Goal: Task Accomplishment & Management: Use online tool/utility

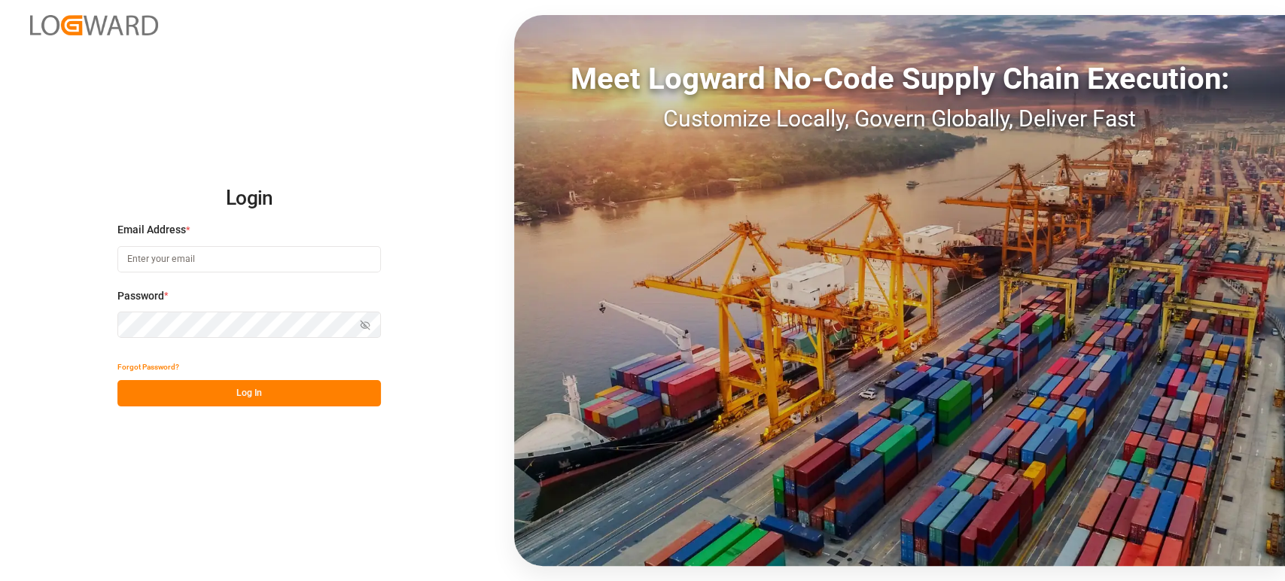
type input "[PERSON_NAME][EMAIL_ADDRESS][PERSON_NAME][DOMAIN_NAME]"
click at [228, 400] on button "Log In" at bounding box center [248, 393] width 263 height 26
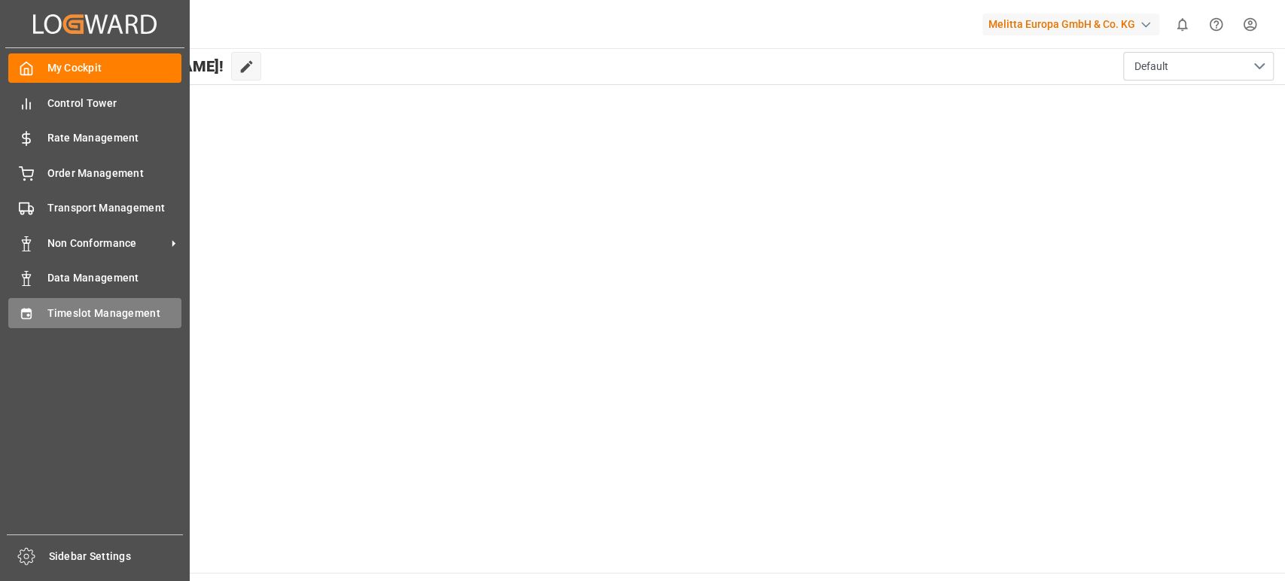
click at [81, 315] on span "Timeslot Management" at bounding box center [114, 314] width 135 height 16
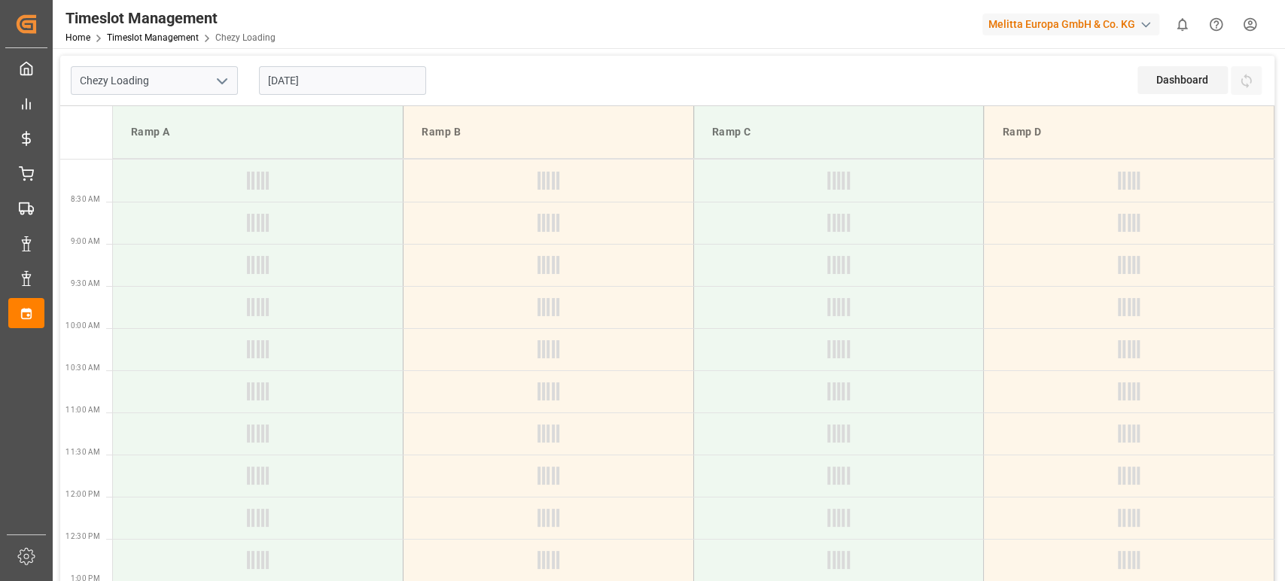
type input "Chezy Loading"
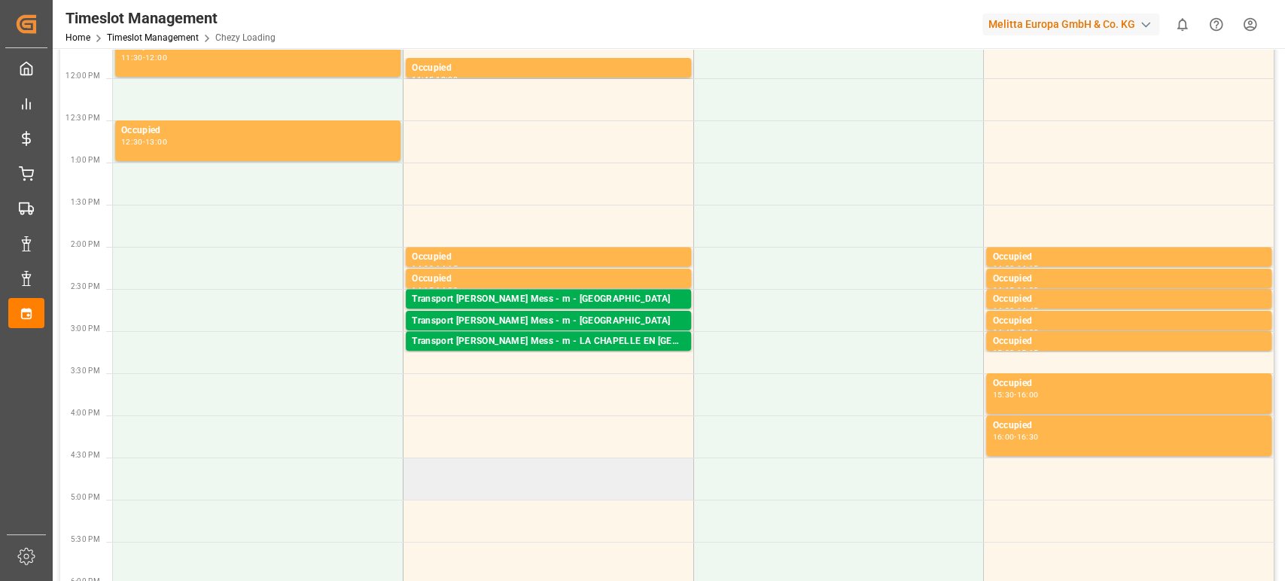
scroll to position [585, 0]
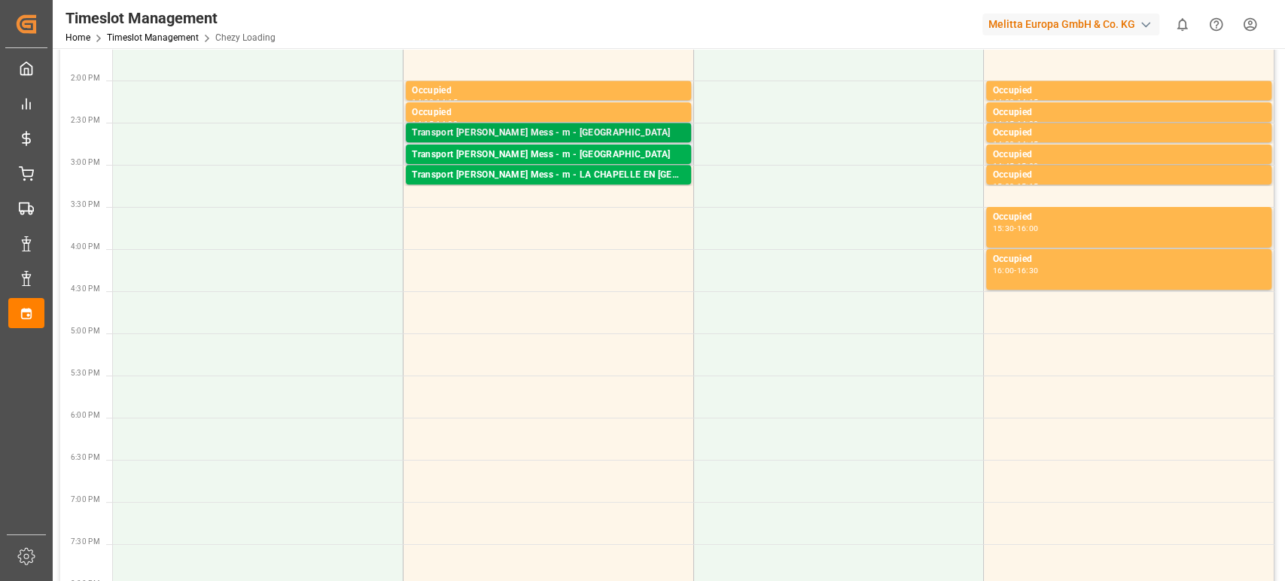
click at [539, 135] on div "Transport [PERSON_NAME] Mess - m - [GEOGRAPHIC_DATA]" at bounding box center [548, 133] width 273 height 15
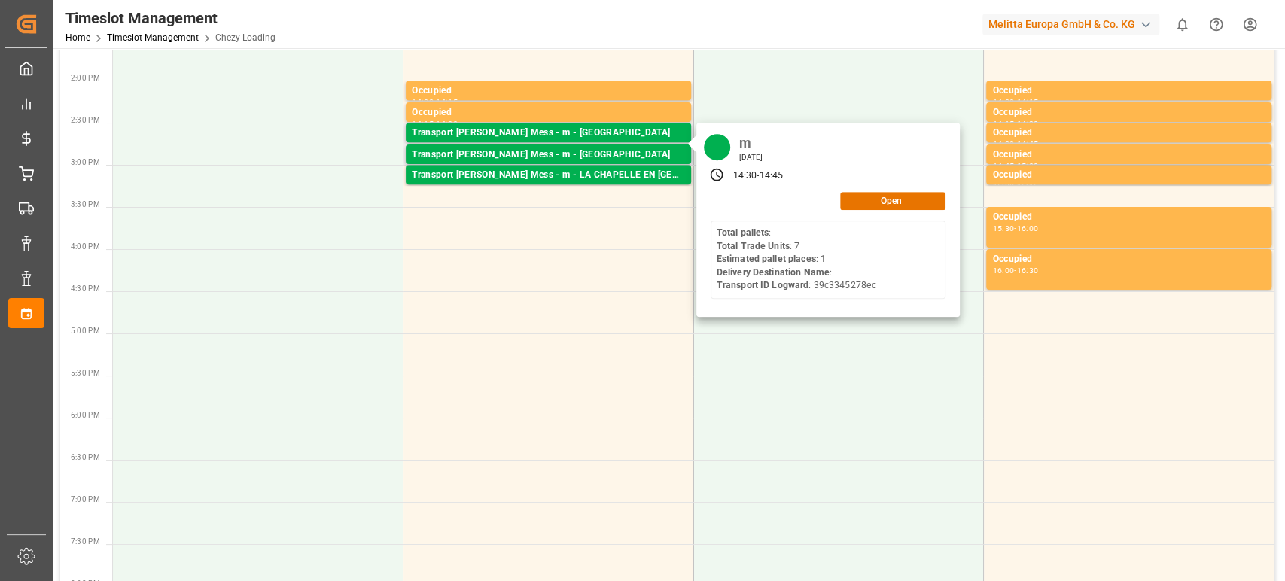
click at [879, 209] on div "m [DATE] 14:30 - 14:45 Open Total pallets : Total Trade Units : 7 Estimated pal…" at bounding box center [827, 220] width 263 height 194
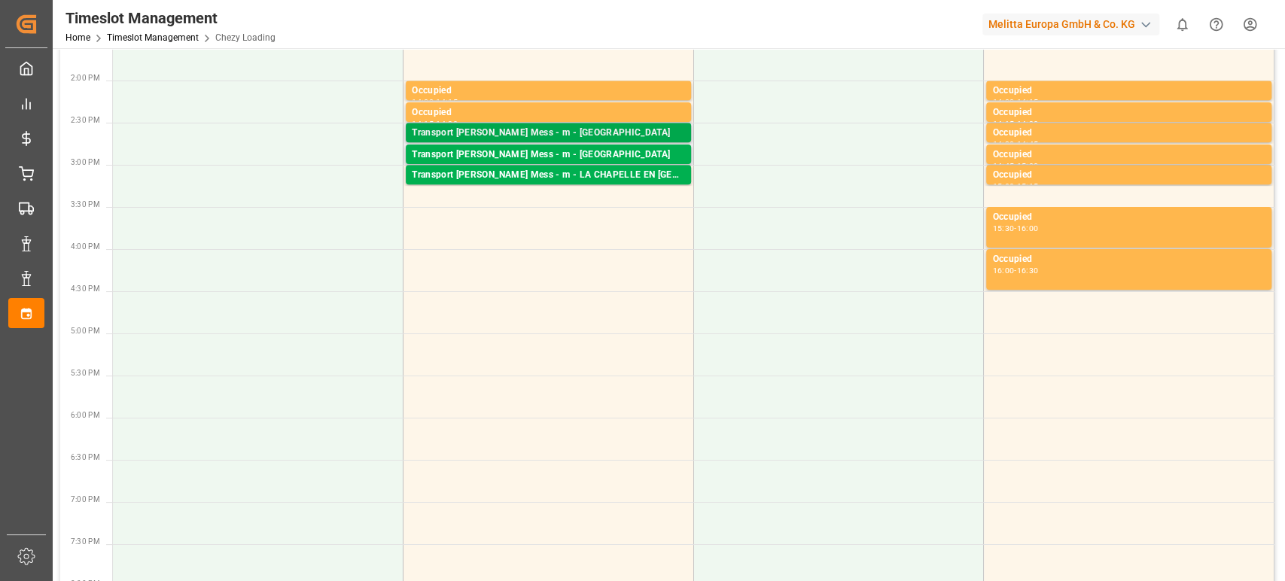
click at [588, 129] on div "Transport [PERSON_NAME] Mess - m - [GEOGRAPHIC_DATA]" at bounding box center [548, 133] width 273 height 15
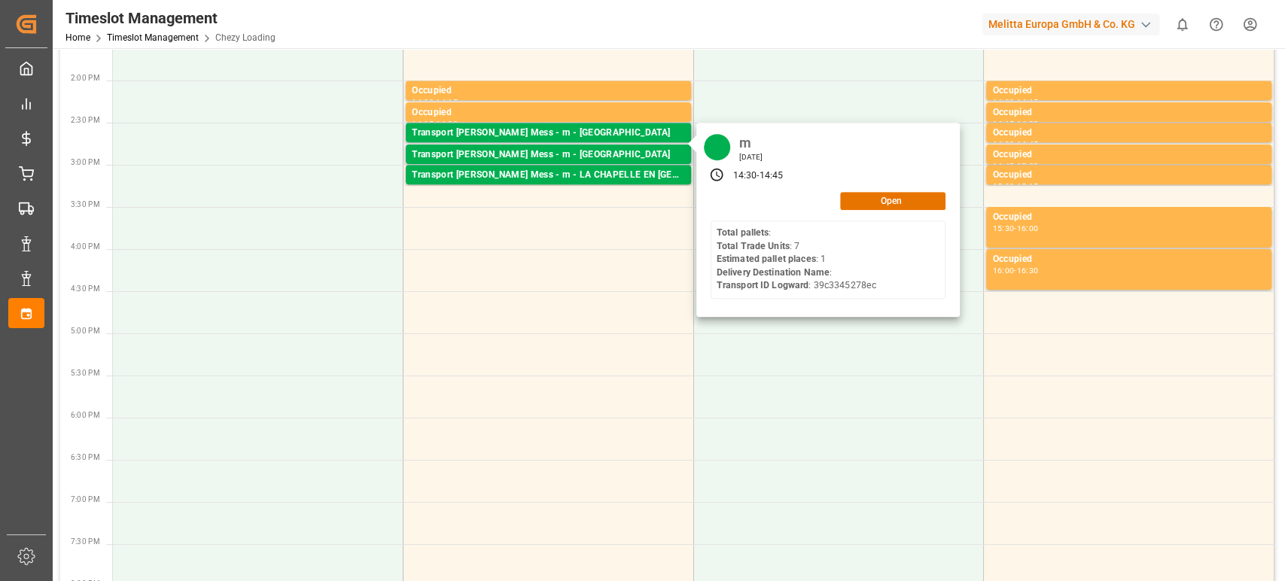
click at [903, 189] on div "m [DATE] 14:30 - 14:45 Open Total pallets : Total Trade Units : 7 Estimated pal…" at bounding box center [827, 220] width 263 height 194
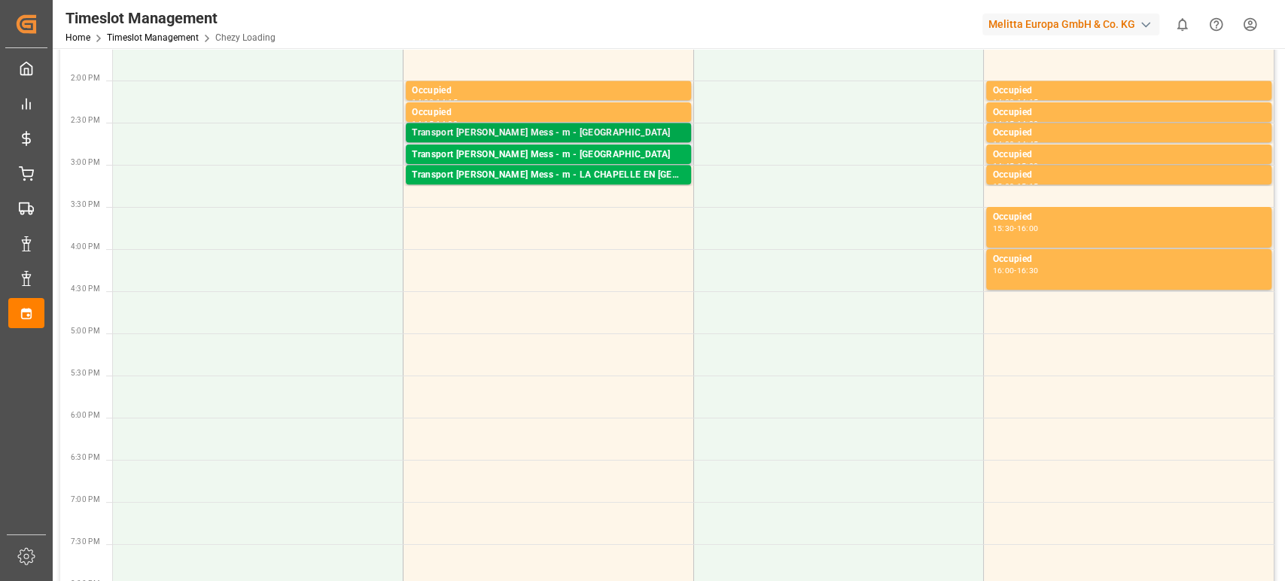
click at [632, 135] on div "Transport [PERSON_NAME] Mess - m - [GEOGRAPHIC_DATA]" at bounding box center [548, 133] width 273 height 15
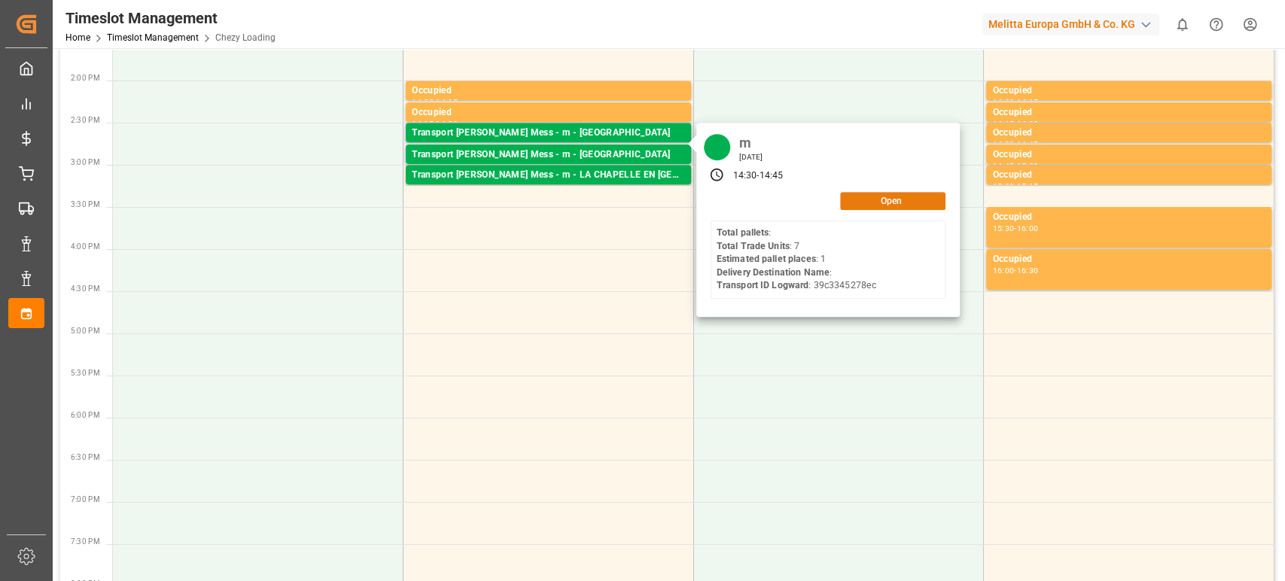
click at [897, 208] on button "Open" at bounding box center [892, 201] width 105 height 18
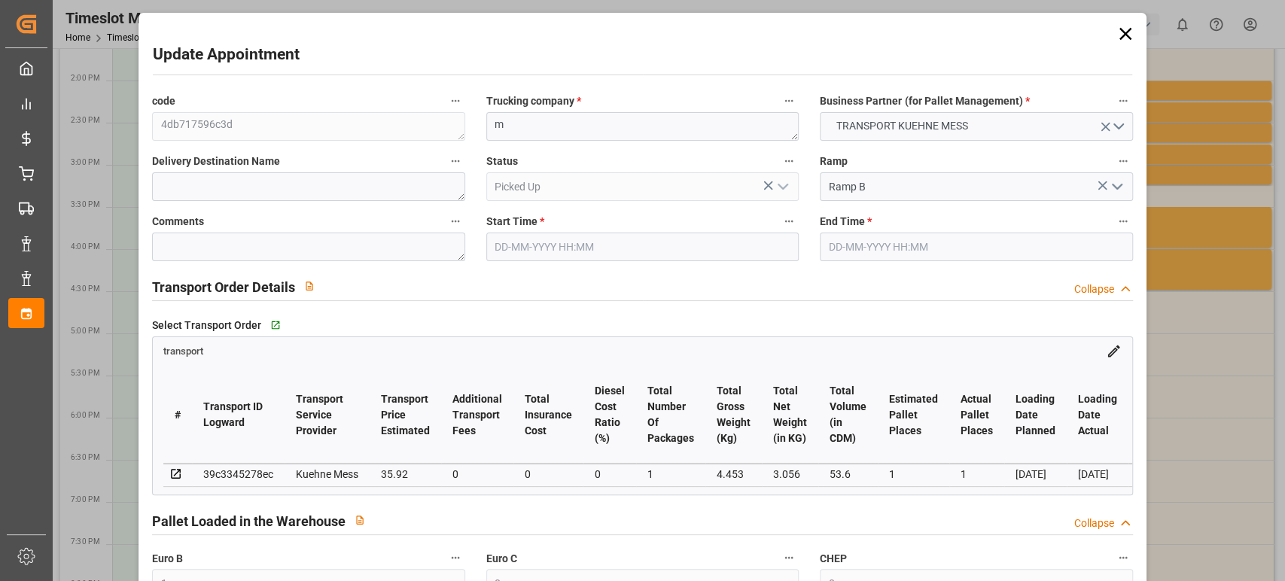
type input "1"
type input "0"
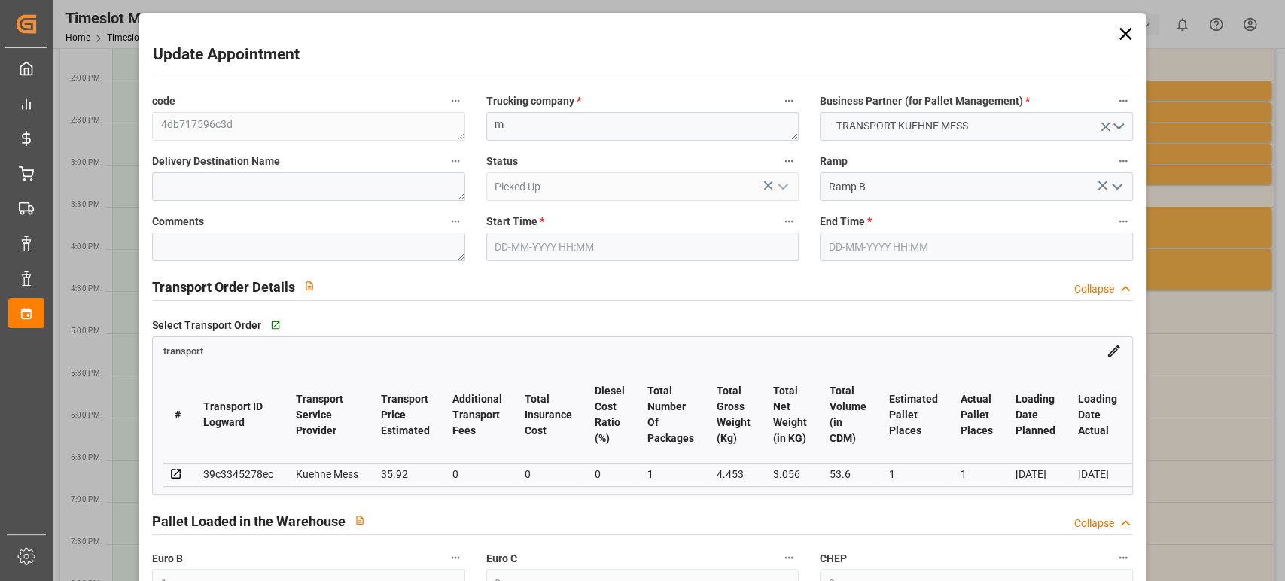
type input "0"
type input "1"
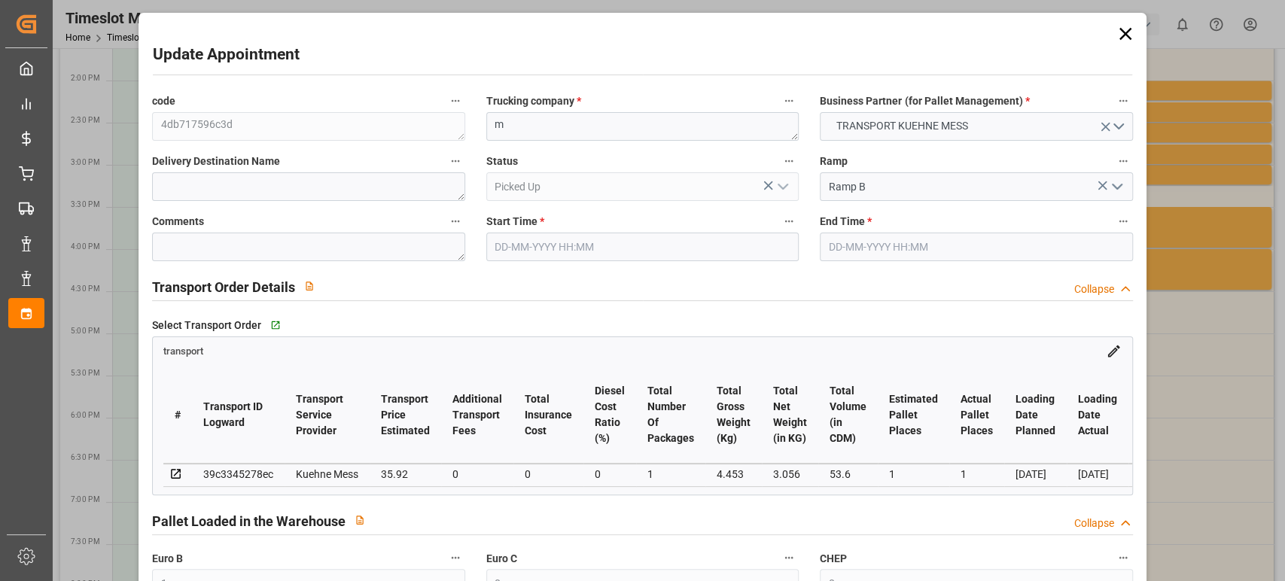
type input "35.92"
type input "0"
type input "35.92"
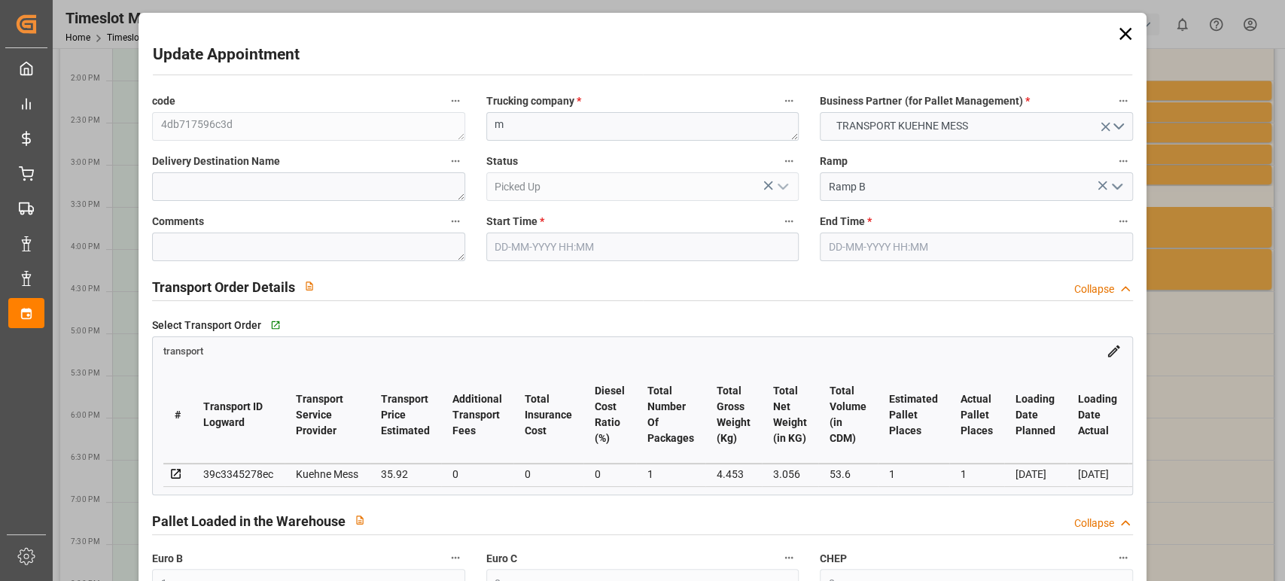
type input "0"
type input "1"
type input "3.056"
type input "27.453"
type input "53.6"
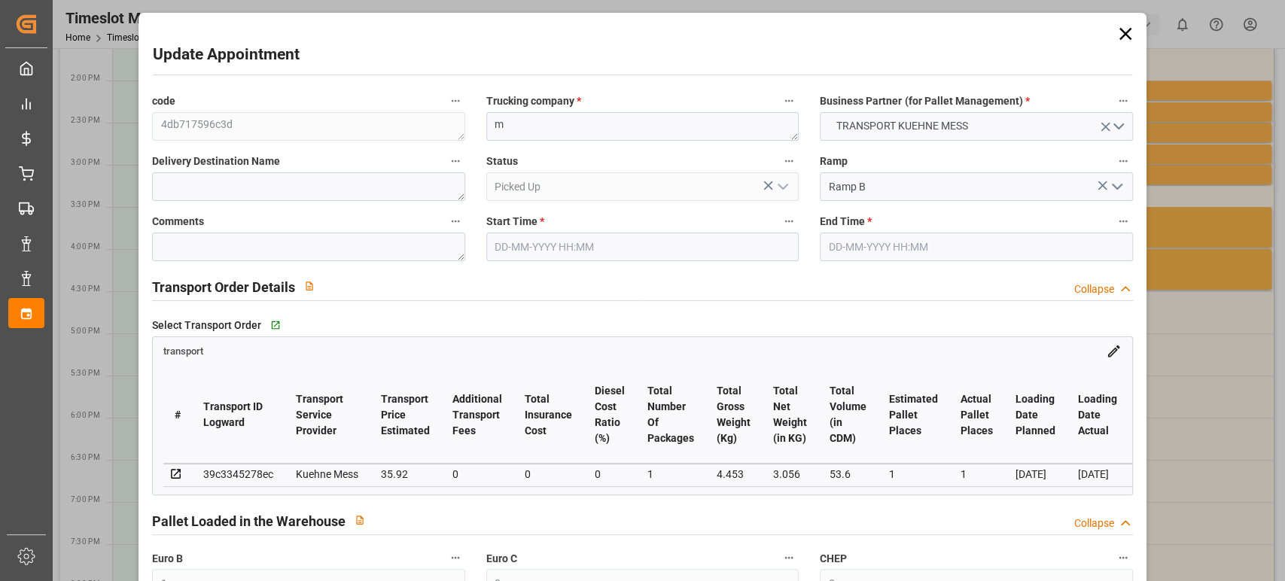
type input "69"
type input "0"
type input "7"
type input "1"
type input "101"
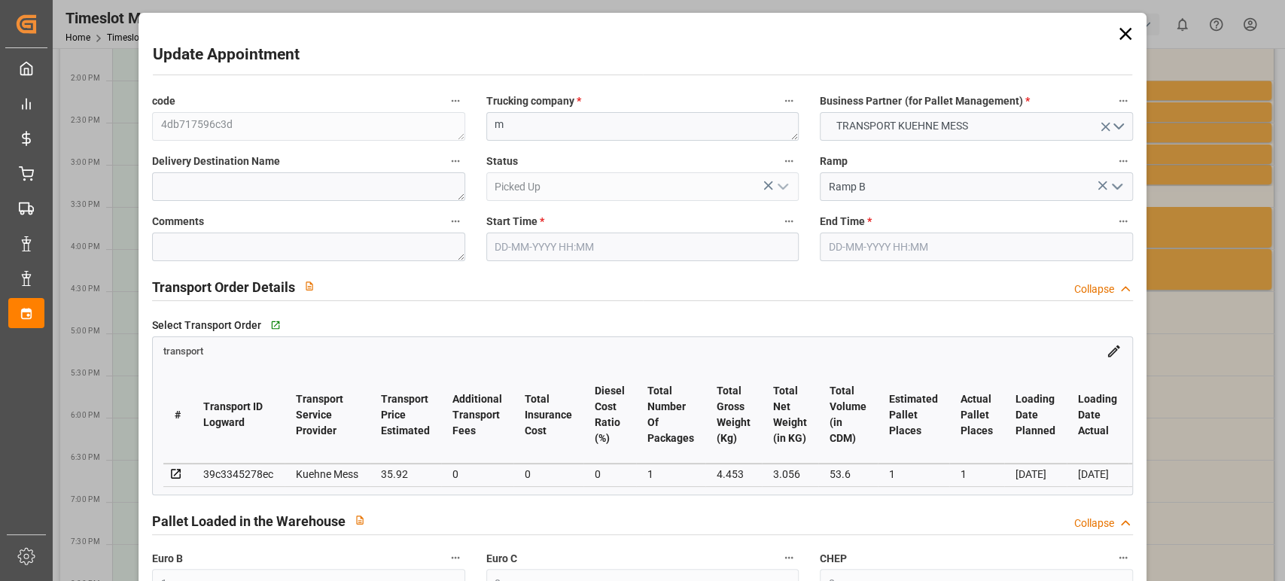
type input "4.453"
type input "0"
type input "4710.8598"
type input "0"
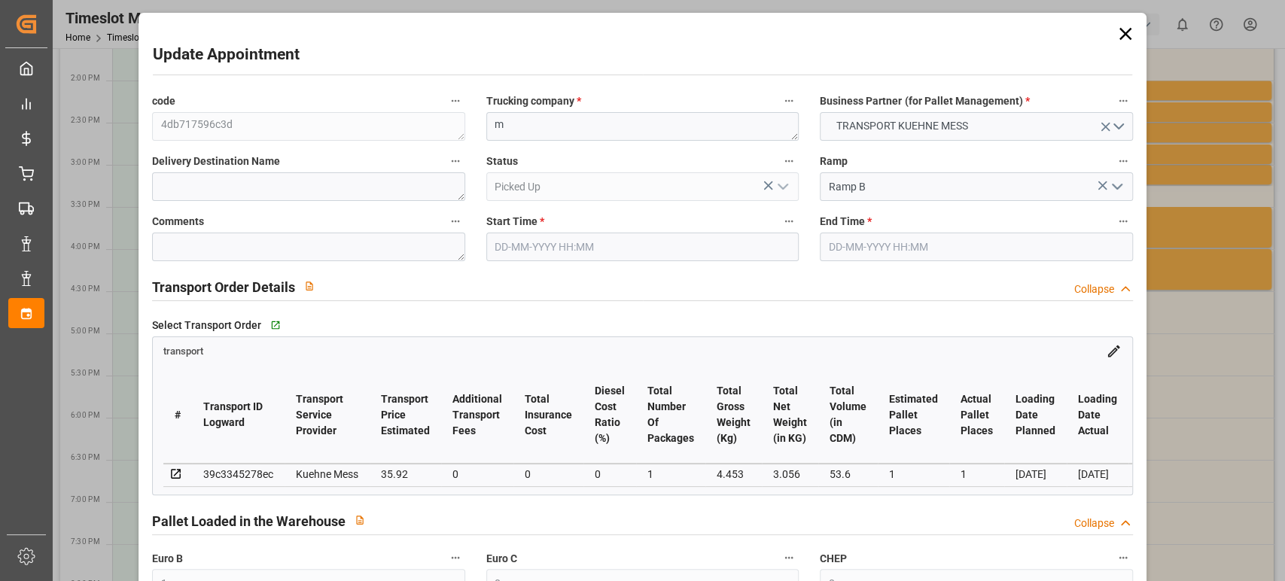
type input "21"
type input "35"
type input "[DATE] 14:30"
type input "[DATE] 14:45"
type input "[DATE] 11:42"
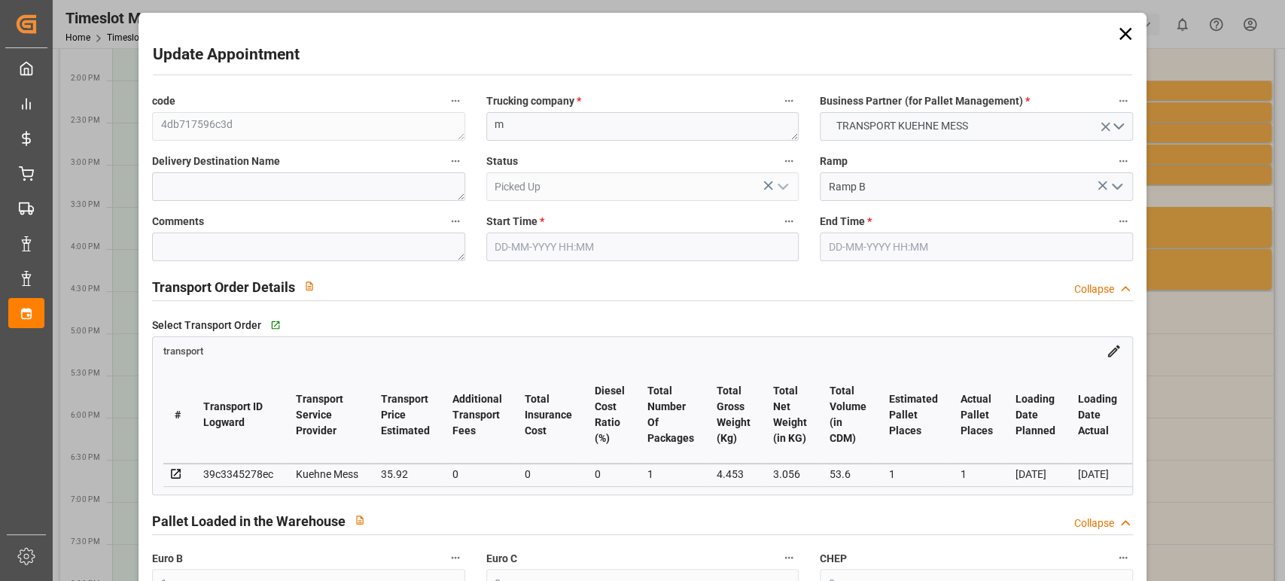
type input "[DATE] 11:42"
type input "[DATE]"
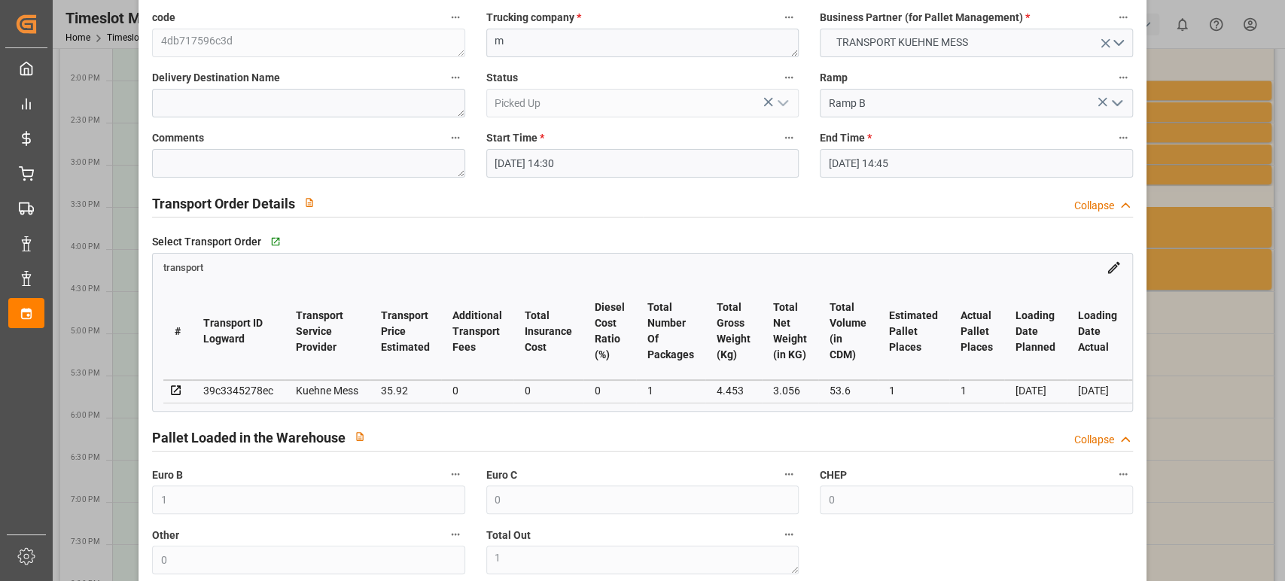
scroll to position [0, 0]
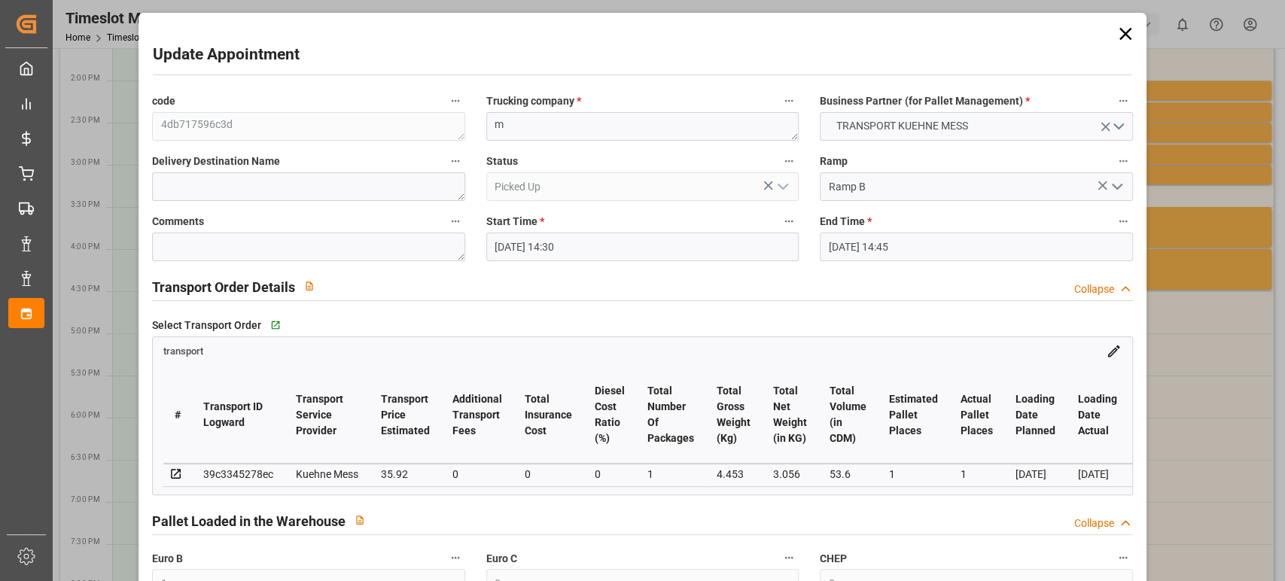
click at [1117, 33] on icon at bounding box center [1125, 33] width 21 height 21
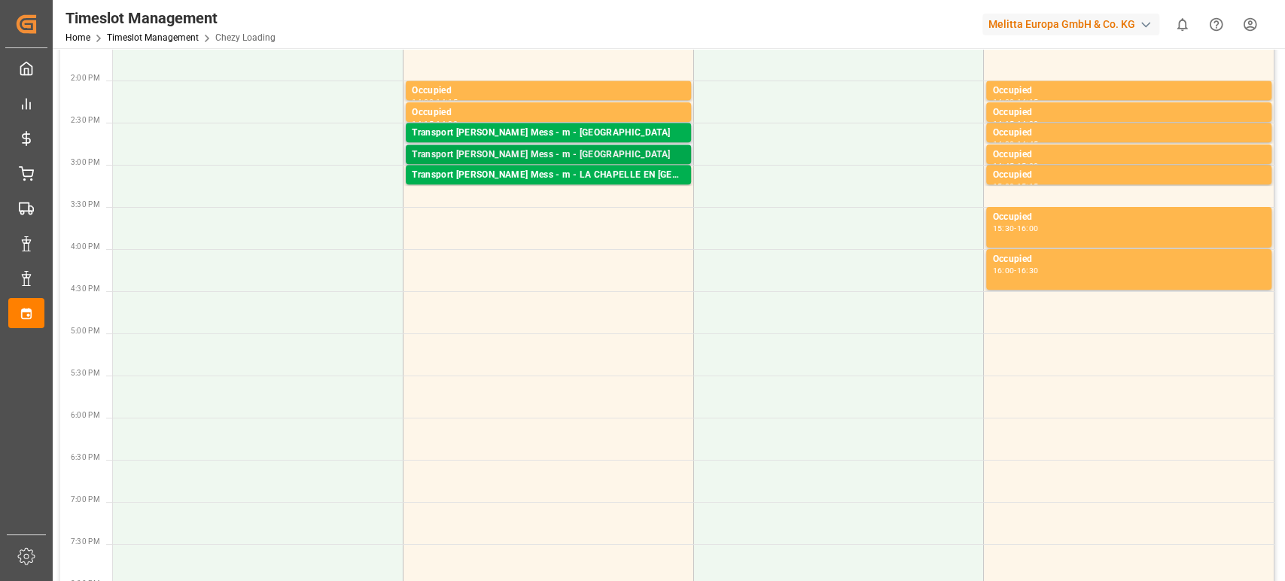
click at [622, 153] on div "Transport [PERSON_NAME] Mess - m - [GEOGRAPHIC_DATA]" at bounding box center [548, 155] width 273 height 15
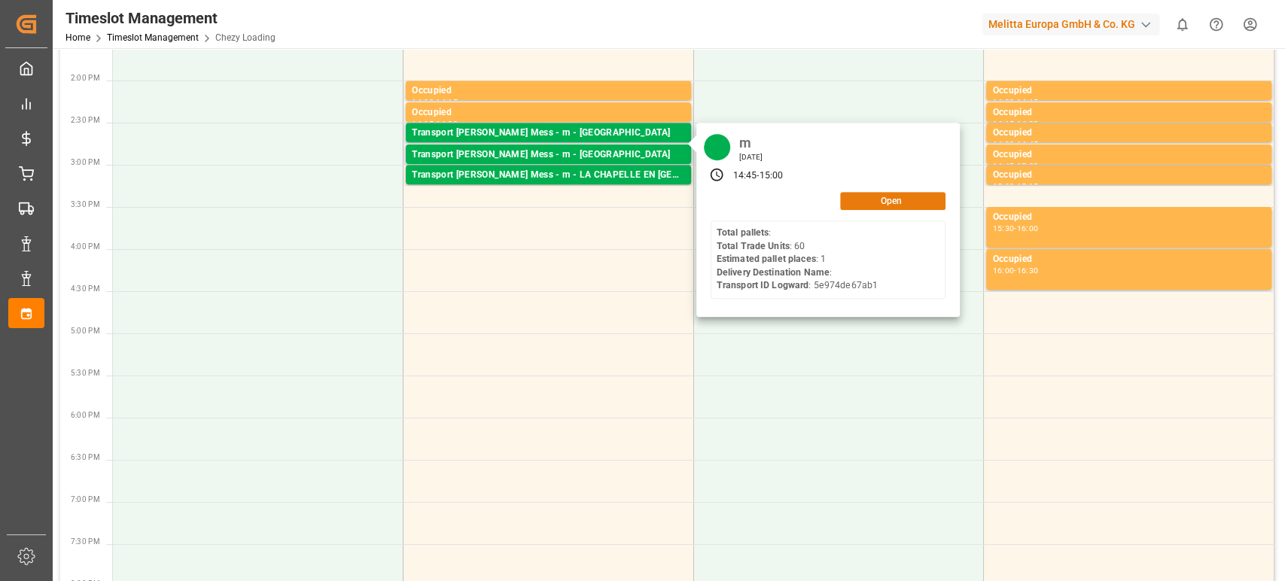
click at [906, 206] on button "Open" at bounding box center [892, 201] width 105 height 18
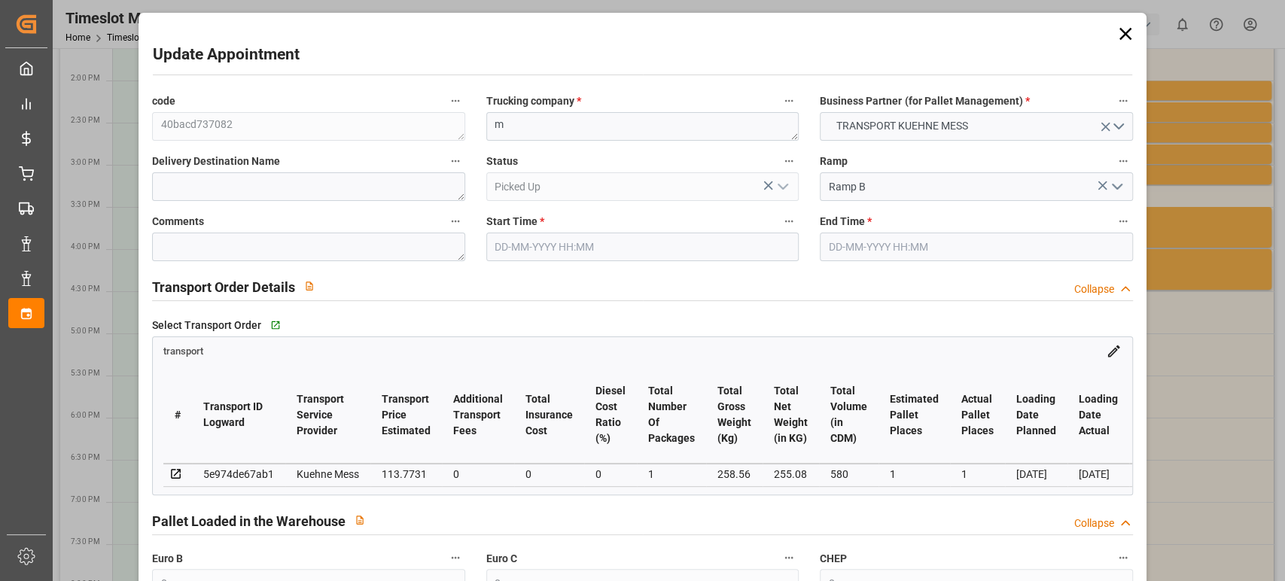
type input "[DATE] 14:45"
type input "[DATE] 15:00"
type input "[DATE] 11:43"
type input "[DATE] 11:42"
type input "[DATE]"
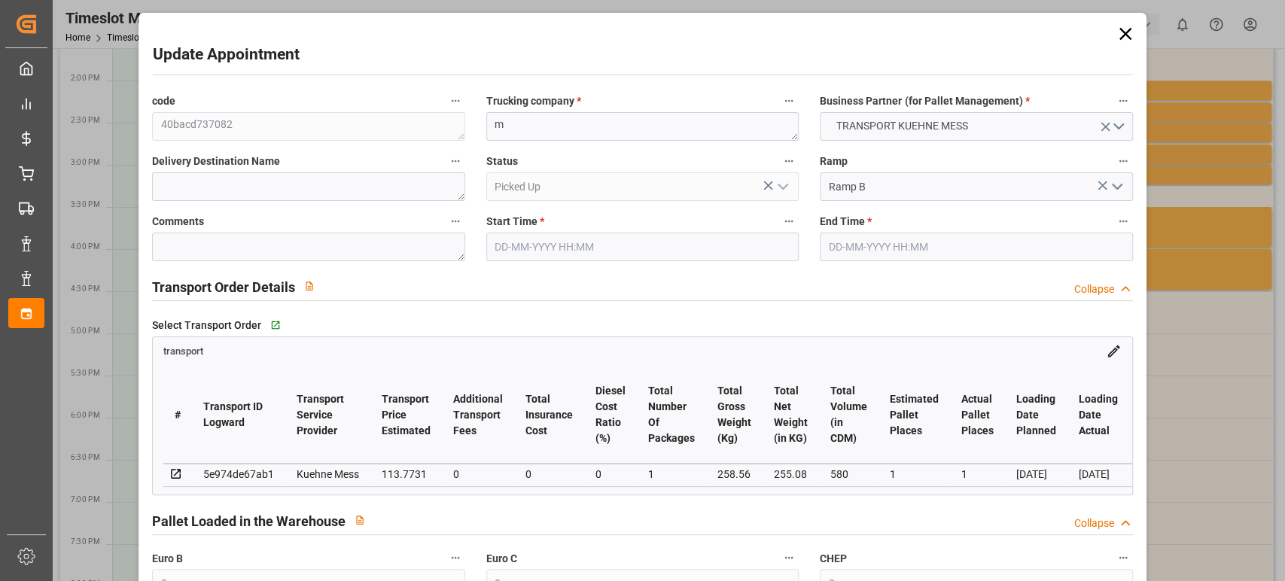
type input "[DATE]"
click at [1126, 40] on icon at bounding box center [1125, 33] width 21 height 21
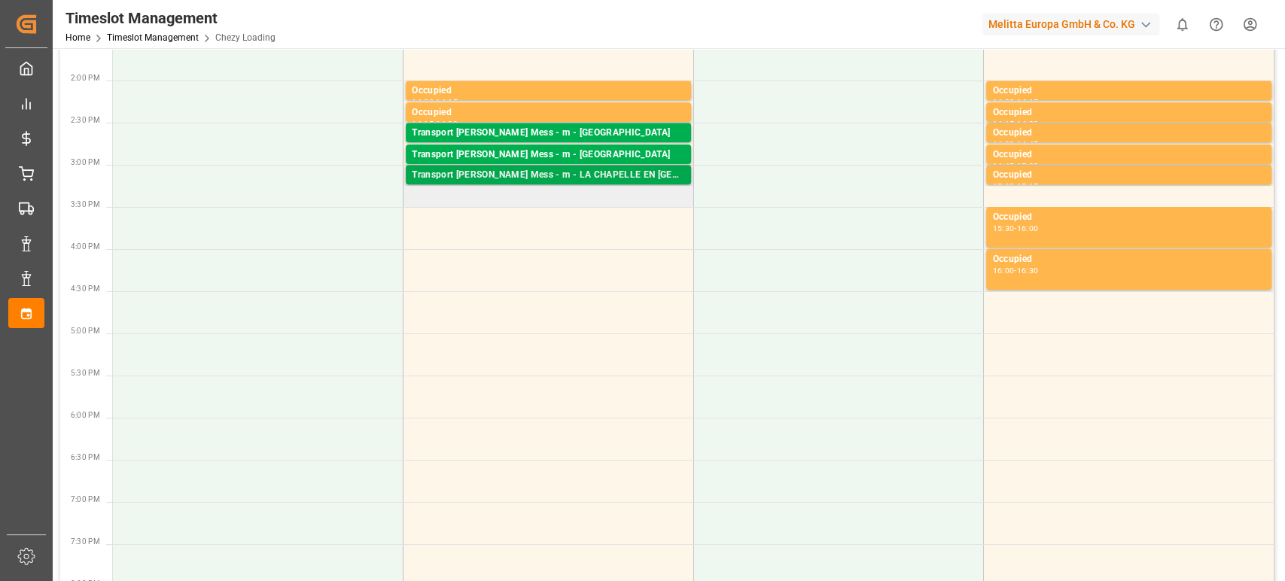
click at [554, 179] on div "Transport [PERSON_NAME] Mess - m - LA CHAPELLE EN [GEOGRAPHIC_DATA]" at bounding box center [548, 175] width 273 height 15
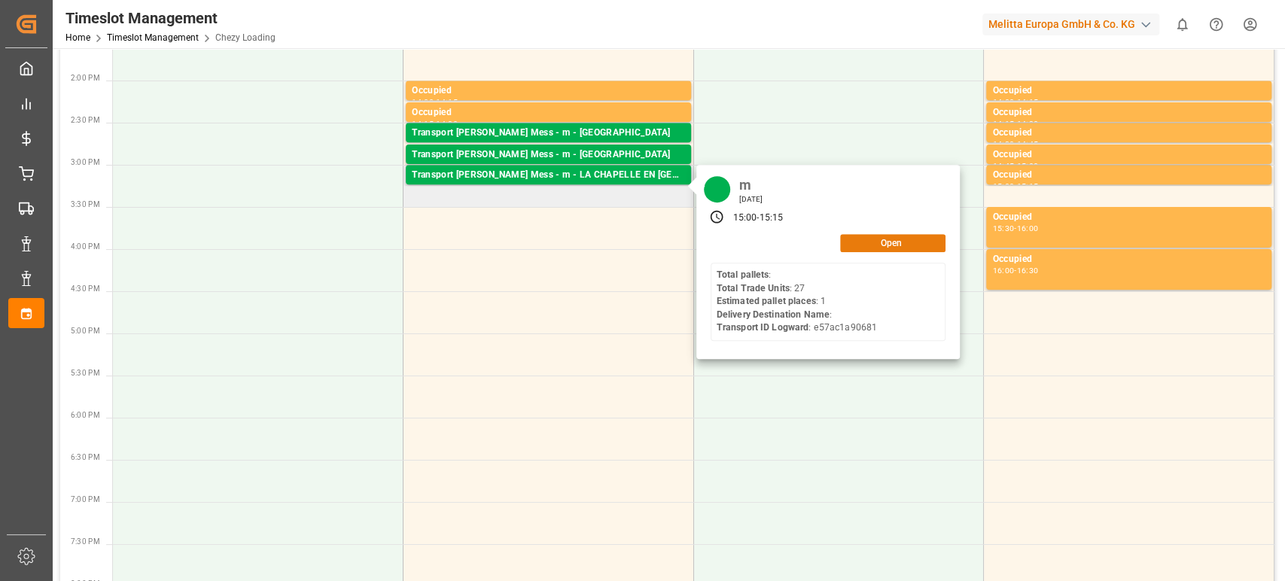
click at [927, 242] on button "Open" at bounding box center [892, 243] width 105 height 18
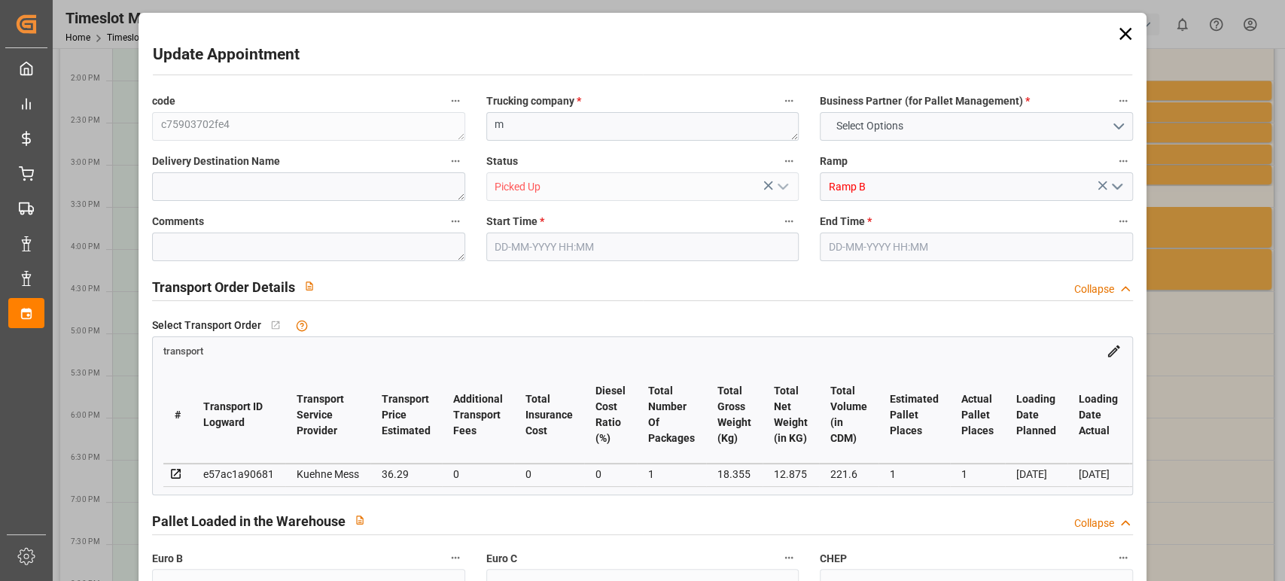
type input "1"
type input "0"
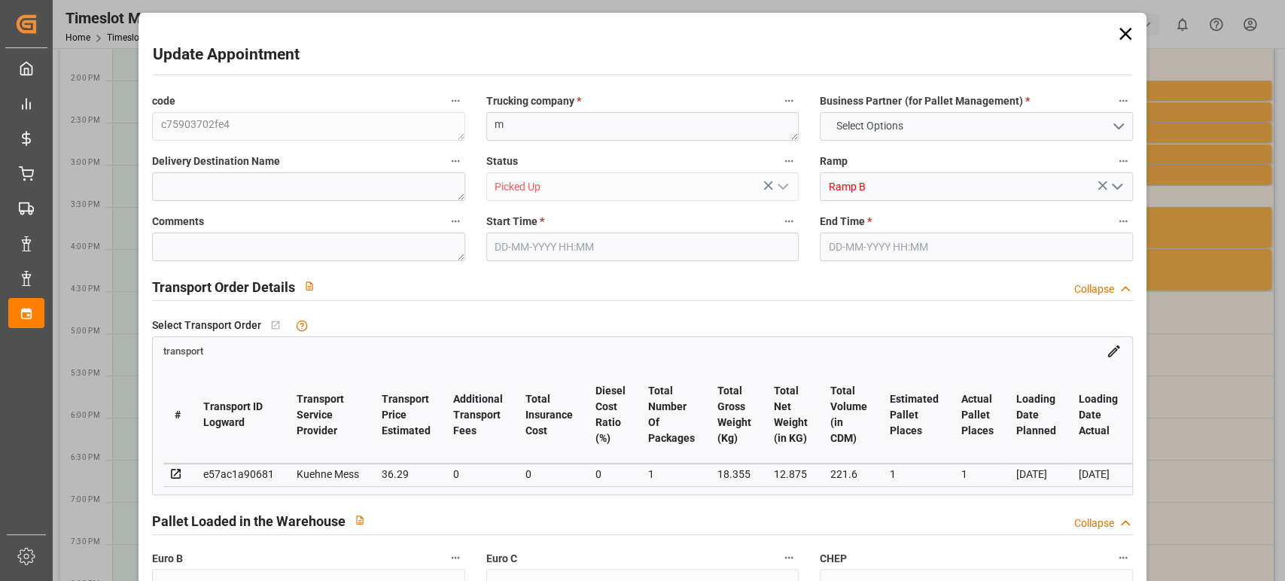
type input "0"
type input "1"
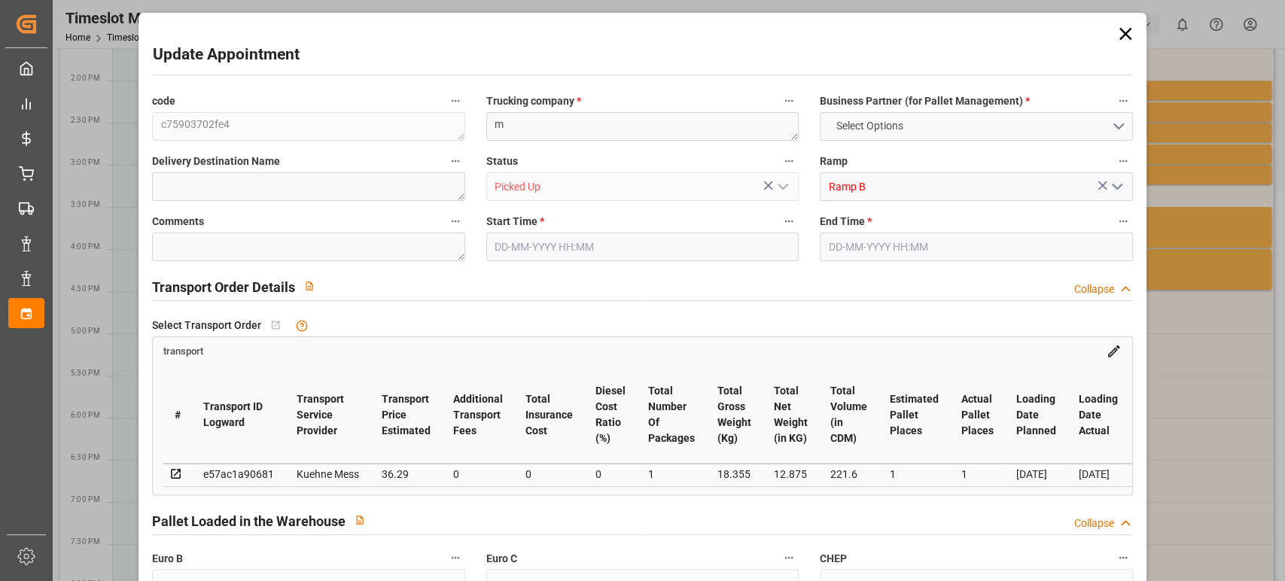
type input "36.29"
type input "0"
type input "36.29"
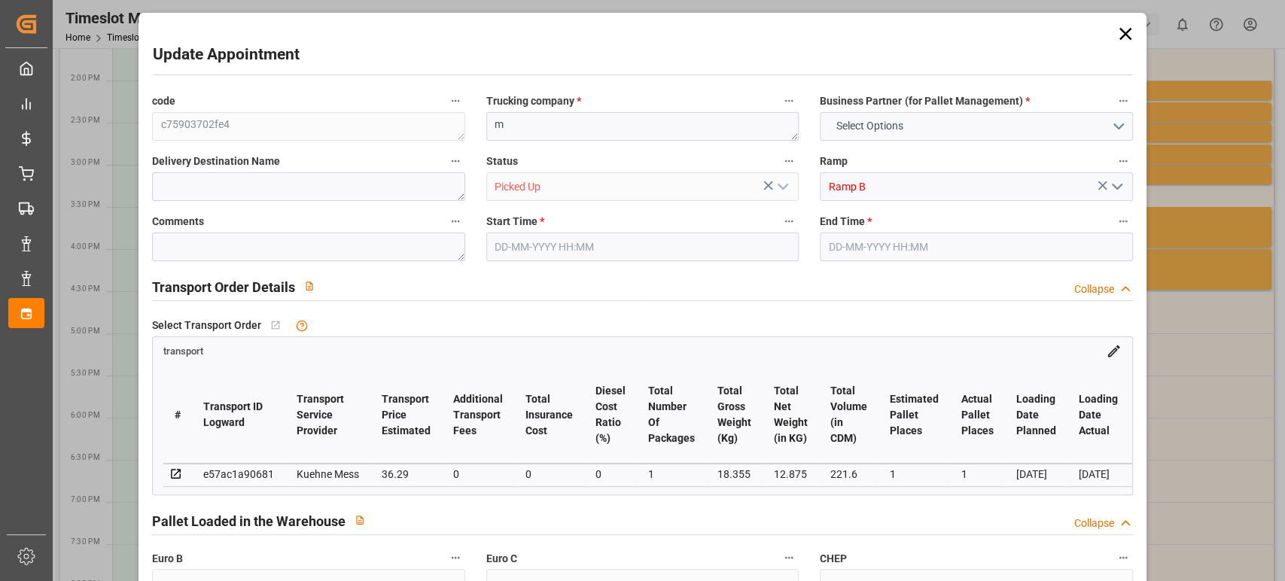
type input "0"
type input "1"
type input "12.875"
type input "41.355"
type input "221.6"
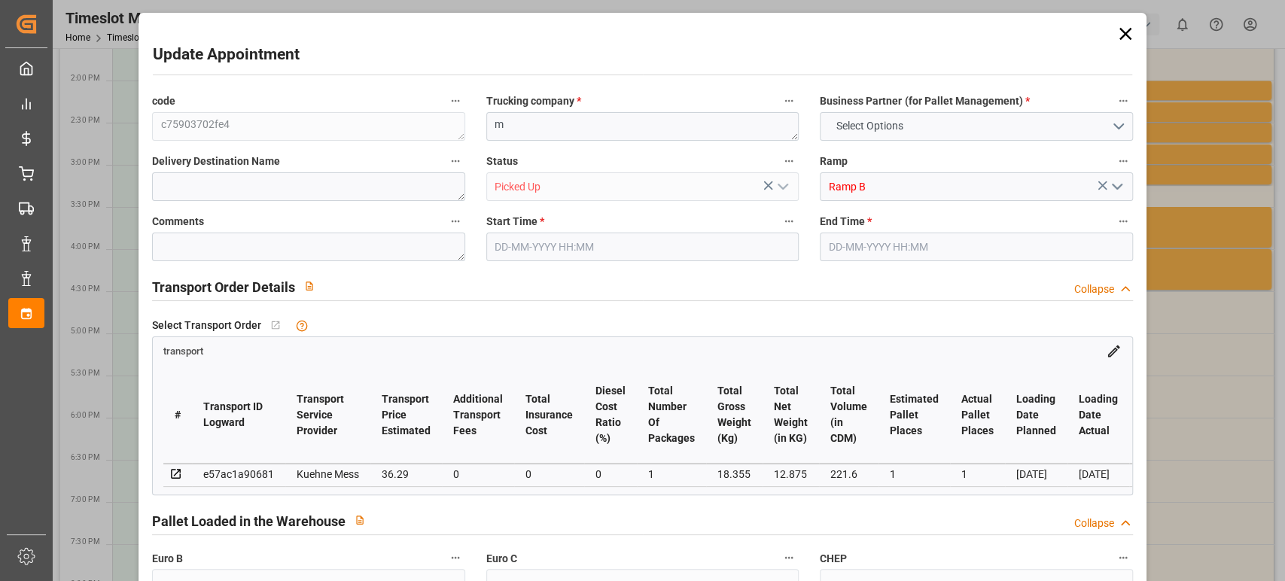
type input "60"
type input "0"
type input "27"
type input "1"
type input "101"
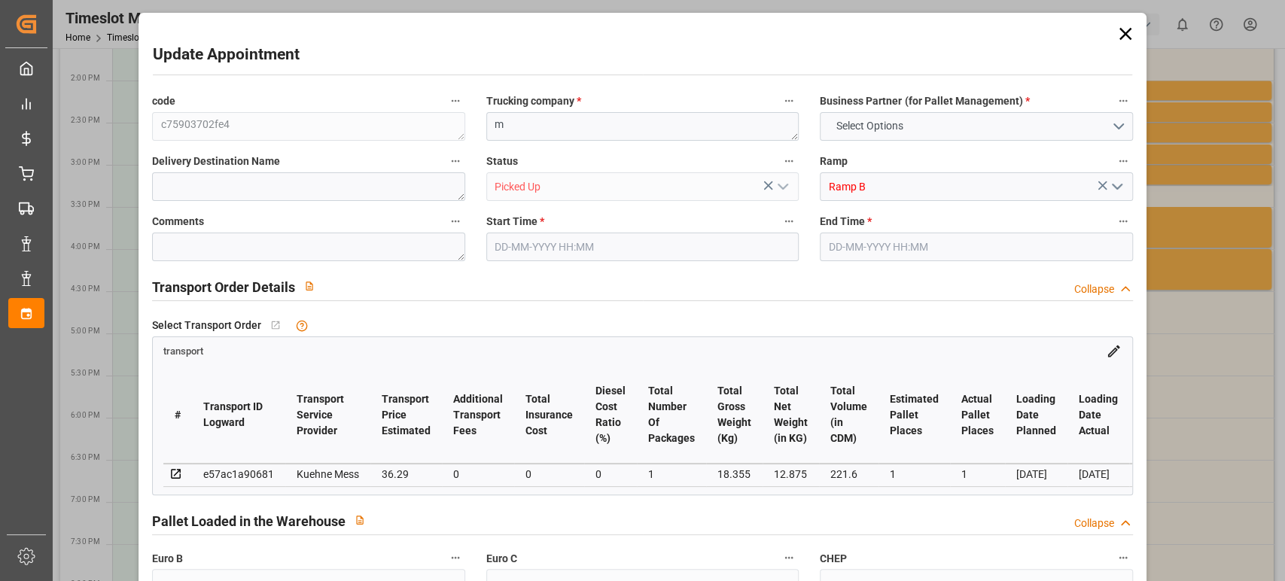
type input "18.355"
type input "0"
type input "4710.8598"
type input "0"
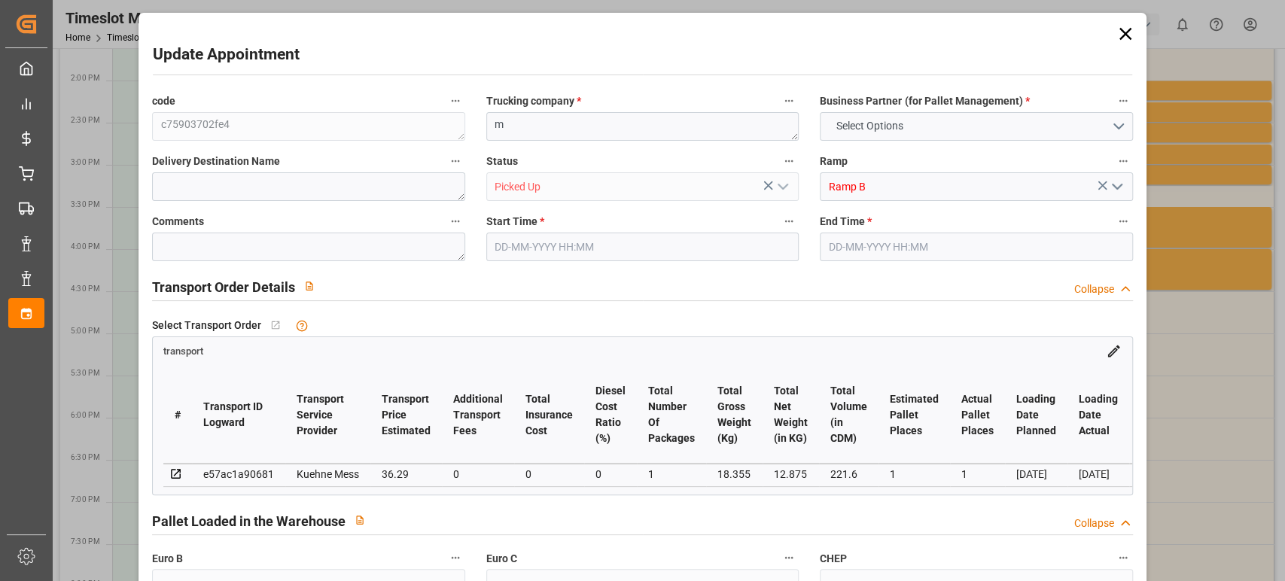
type input "21"
type input "35"
type input "[DATE] 15:00"
type input "[DATE] 15:15"
type input "[DATE] 11:43"
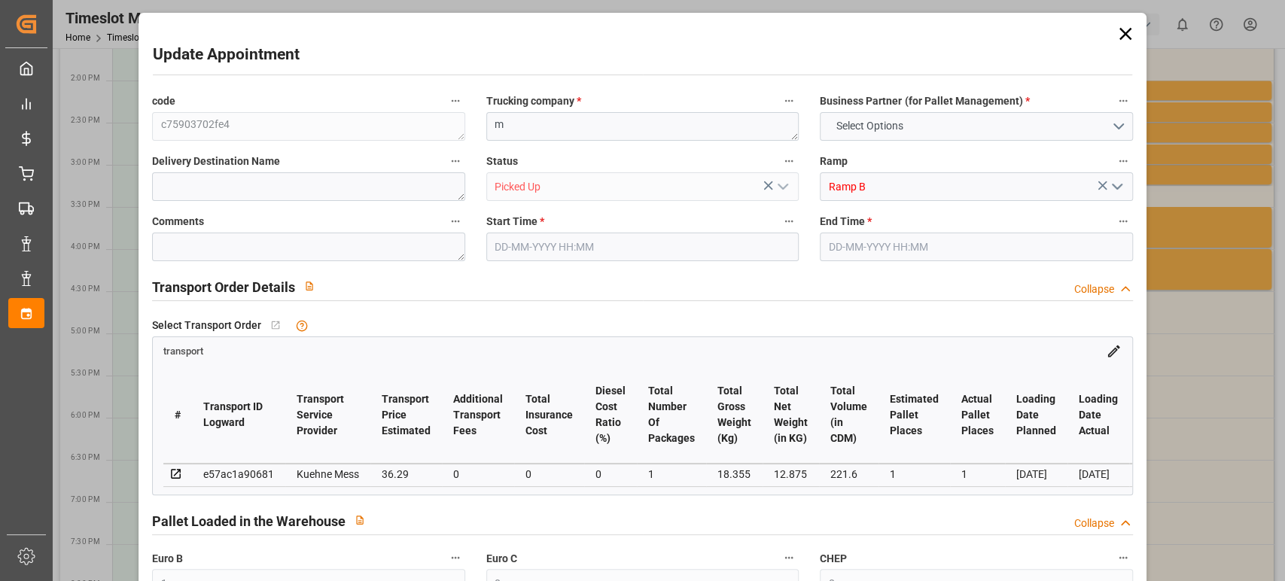
type input "[DATE] 11:43"
type input "[DATE]"
click at [1119, 37] on icon at bounding box center [1125, 33] width 21 height 21
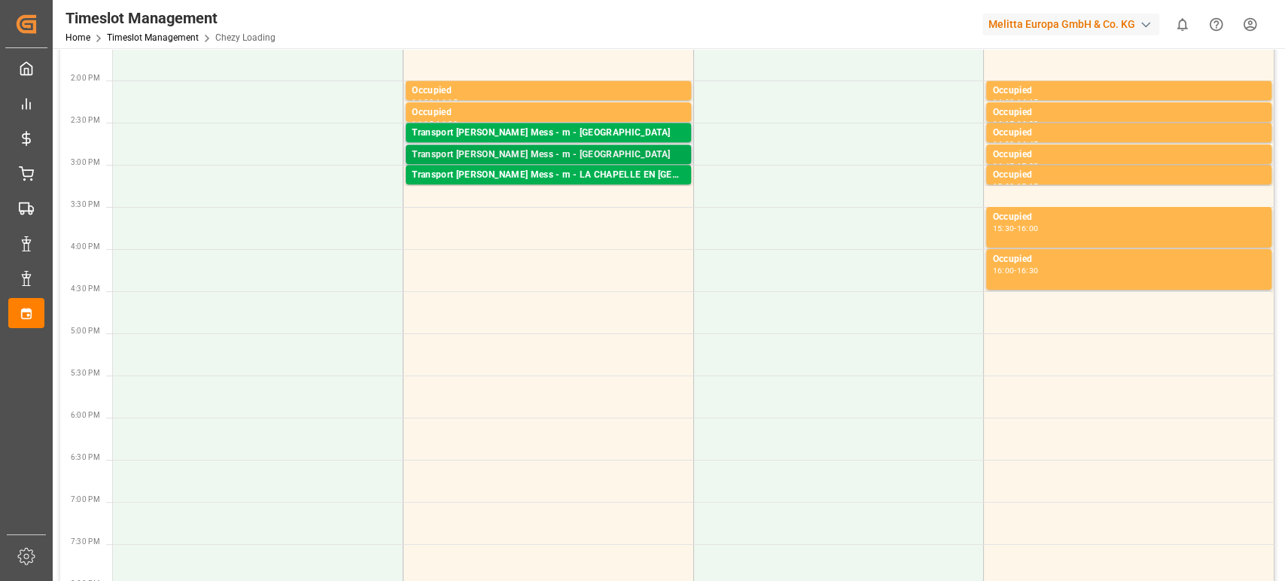
click at [626, 151] on div "Transport [PERSON_NAME] Mess - m - [GEOGRAPHIC_DATA]" at bounding box center [548, 155] width 273 height 15
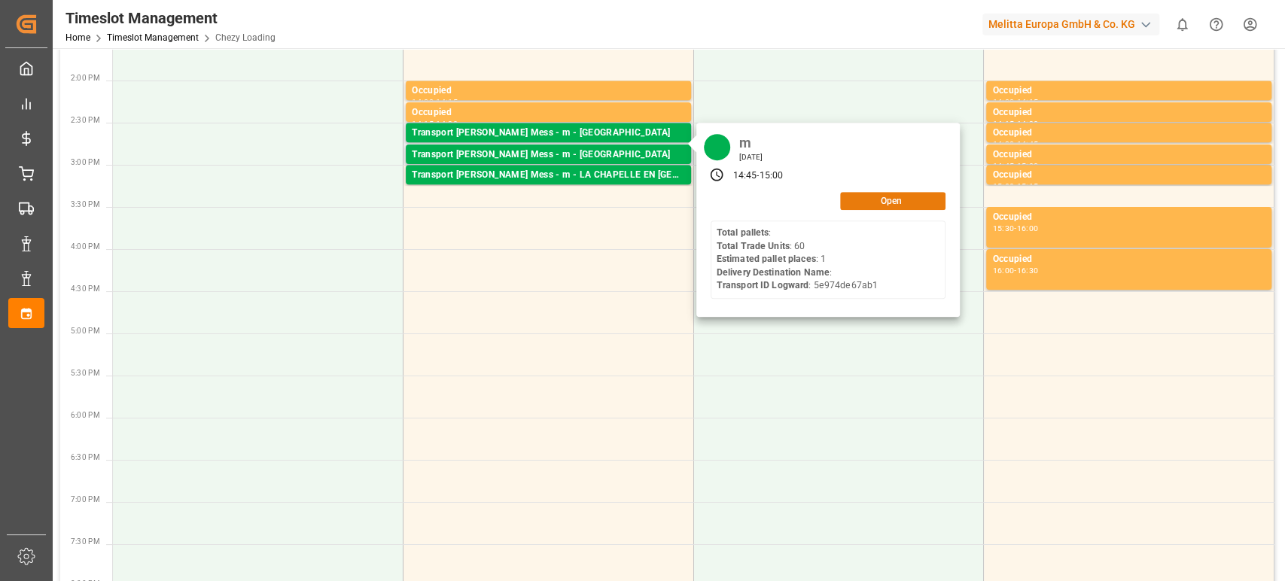
click at [874, 196] on button "Open" at bounding box center [892, 201] width 105 height 18
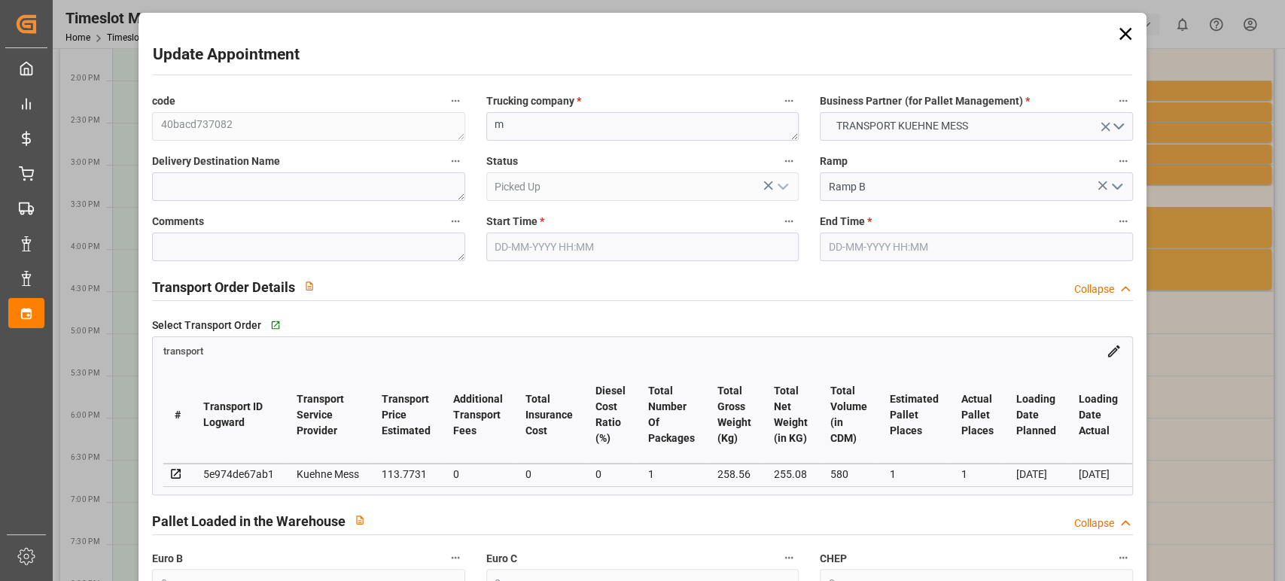
type input "0"
type input "1"
type input "0"
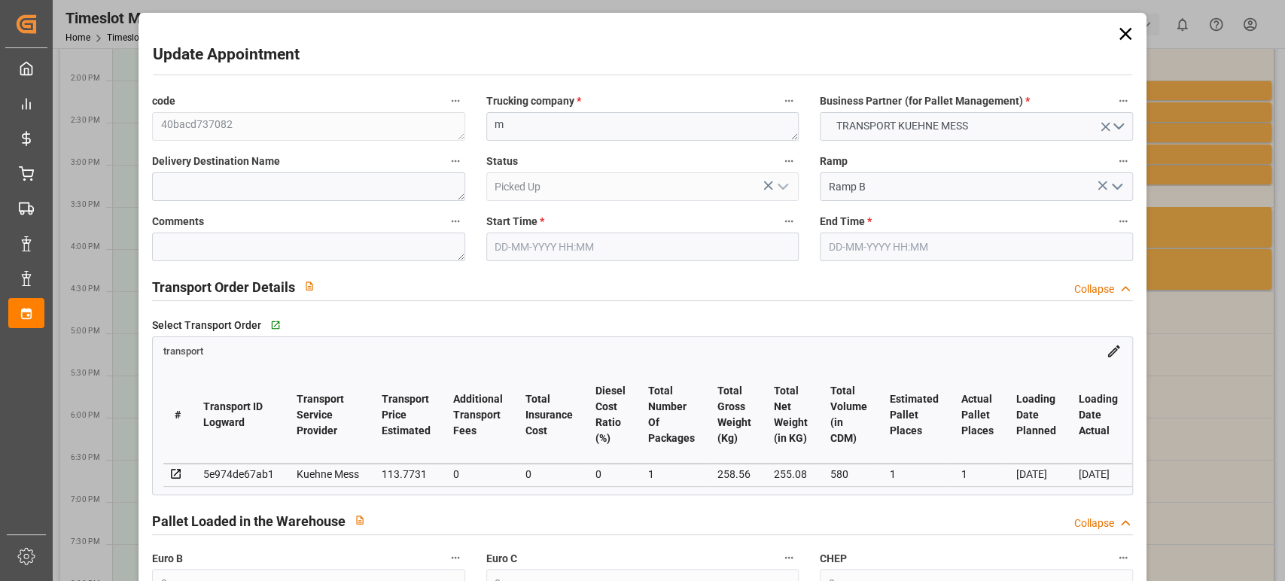
type input "0"
type input "1"
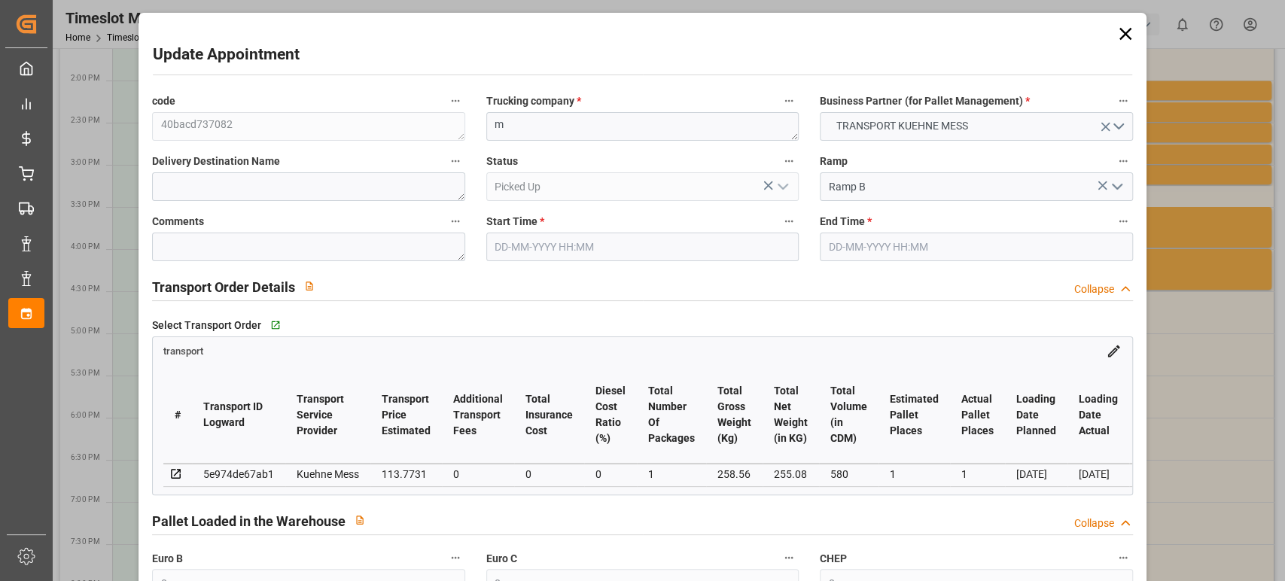
type input "113.7731"
type input "0"
type input "113.7731"
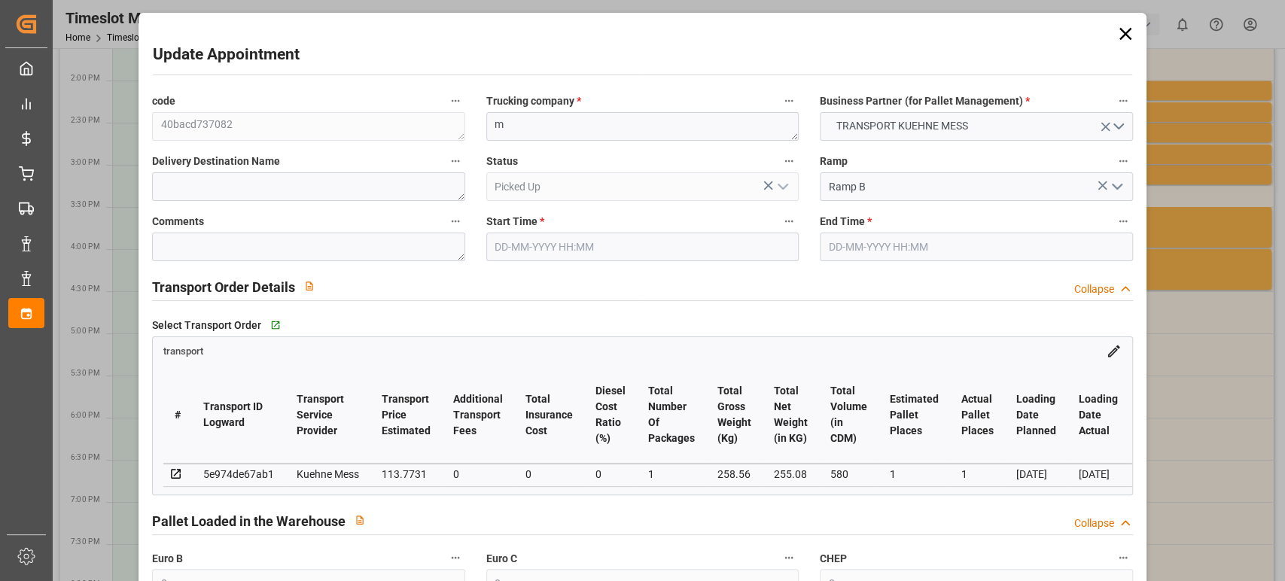
type input "0"
type input "1"
type input "255.08"
type input "396.56"
type input "580"
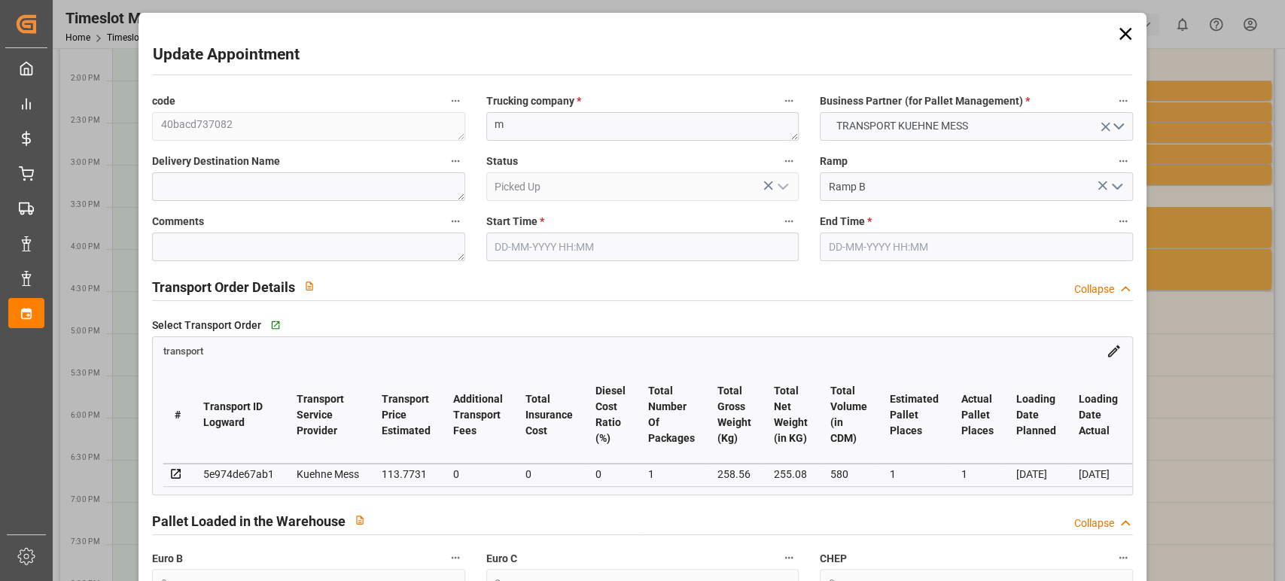
type input "76"
type input "0"
type input "60"
type input "6"
type input "101"
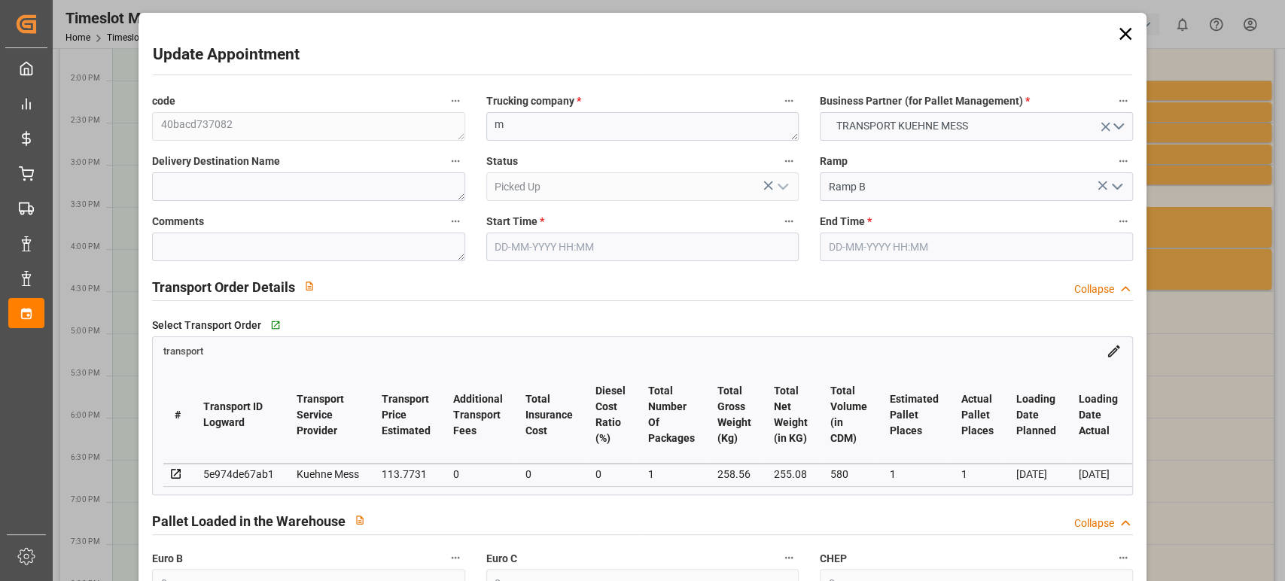
type input "258.56"
type input "0"
type input "4710.8598"
type input "0"
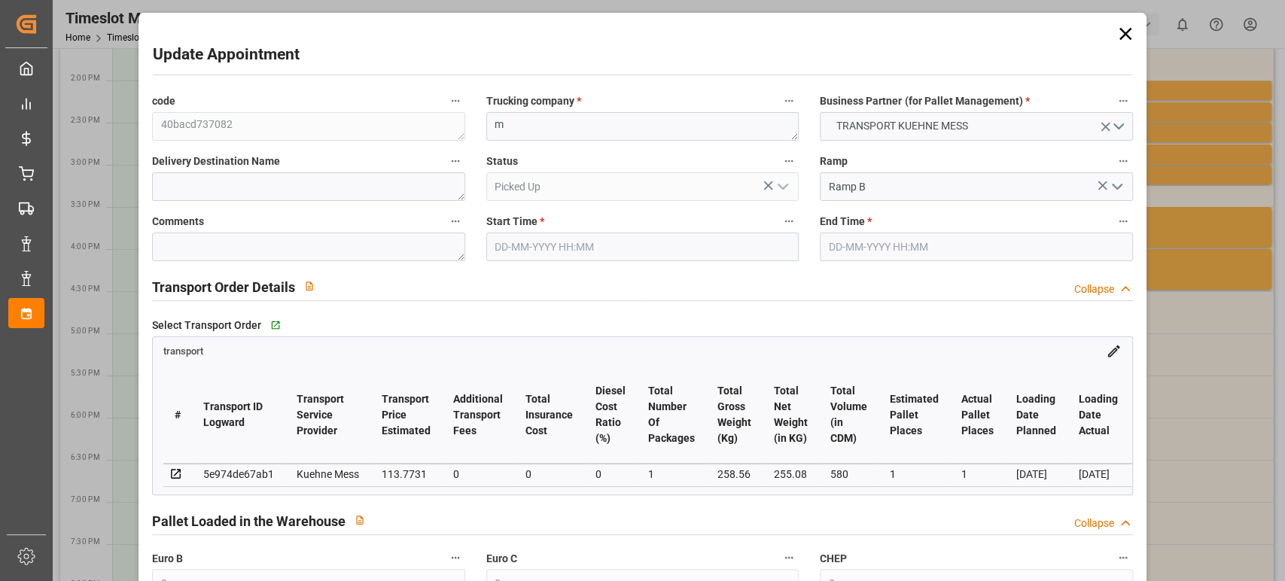
type input "21"
type input "35"
type input "[DATE] 14:45"
type input "[DATE] 15:00"
type input "[DATE] 11:43"
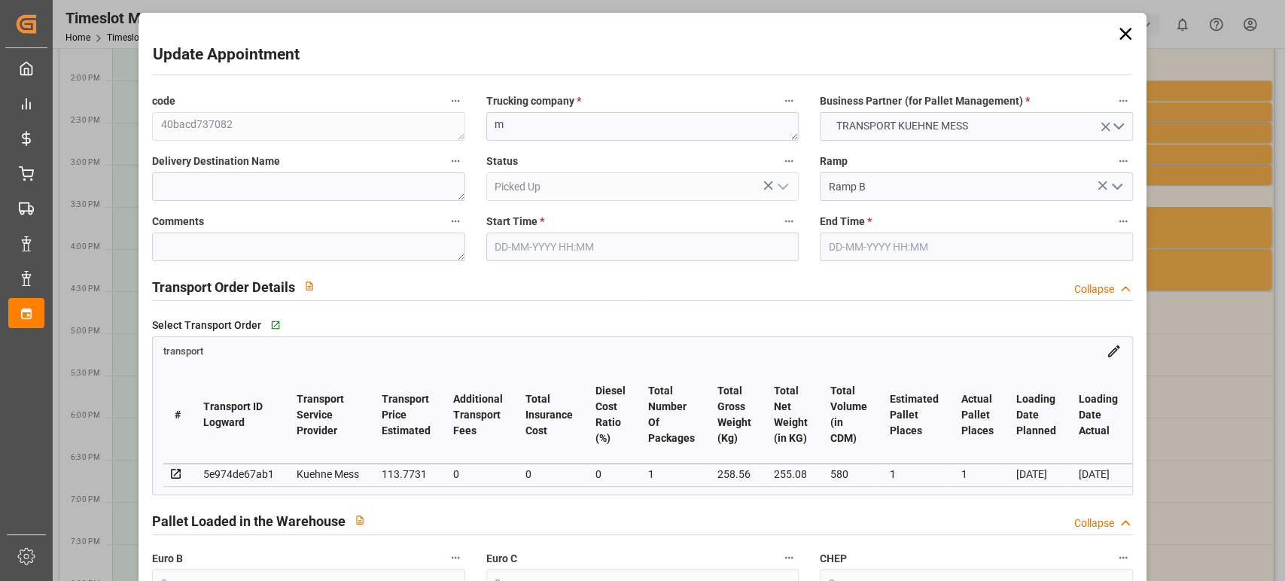
type input "[DATE] 11:42"
type input "[DATE]"
click at [1116, 33] on icon at bounding box center [1125, 33] width 21 height 21
